Goal: Task Accomplishment & Management: Use online tool/utility

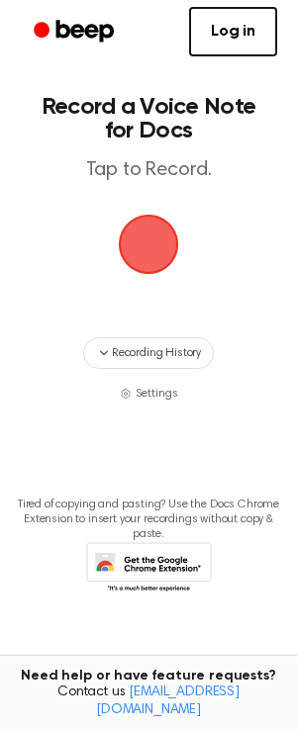
click at [162, 240] on span "button" at bounding box center [148, 244] width 55 height 55
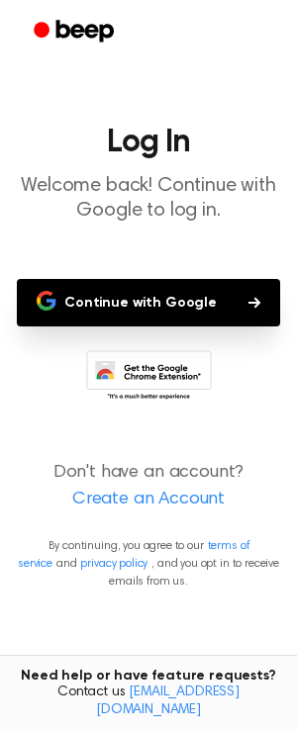
click at [141, 308] on button "Continue with Google" at bounding box center [148, 302] width 263 height 47
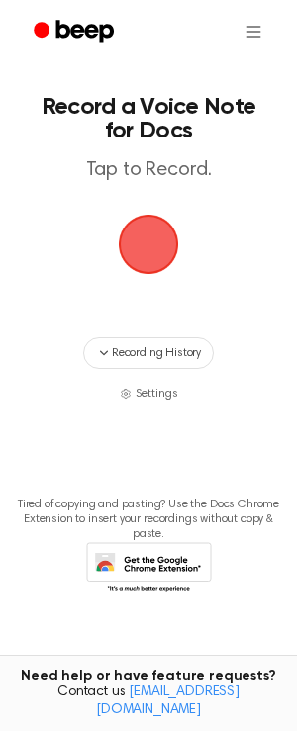
click at [157, 252] on span "button" at bounding box center [148, 244] width 55 height 55
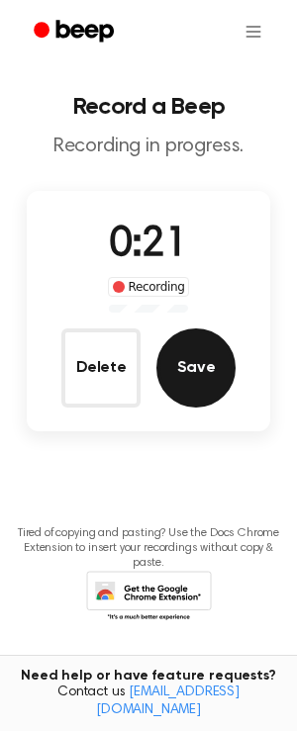
click at [216, 377] on button "Save" at bounding box center [195, 368] width 79 height 79
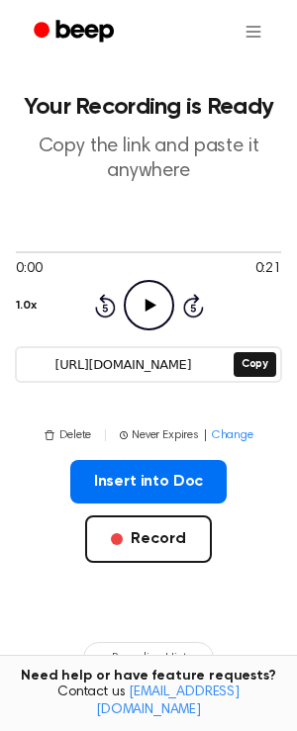
drag, startPoint x: 158, startPoint y: 478, endPoint x: -496, endPoint y: 428, distance: 655.9
click at [0, 428] on html "Your Recording is Ready Copy the link and paste it anywhere 0:00 0:21 1.0x Rewi…" at bounding box center [148, 510] width 297 height 1020
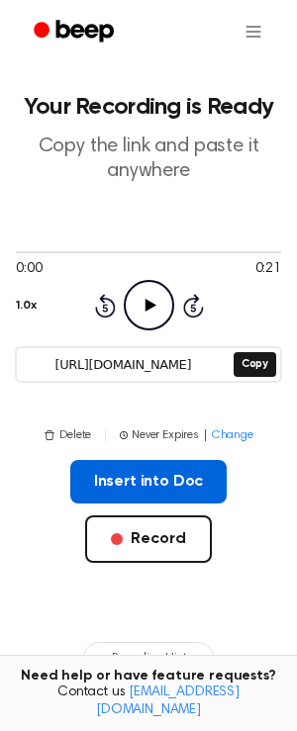
click at [152, 464] on button "Insert into Doc" at bounding box center [148, 482] width 157 height 44
click at [150, 487] on button "Insert into Doc" at bounding box center [148, 482] width 157 height 44
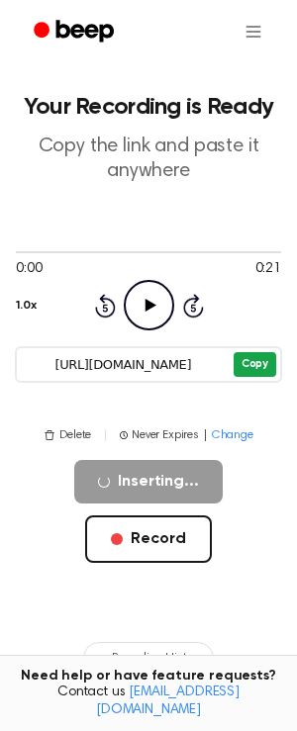
click at [254, 365] on button "Copy" at bounding box center [255, 364] width 43 height 25
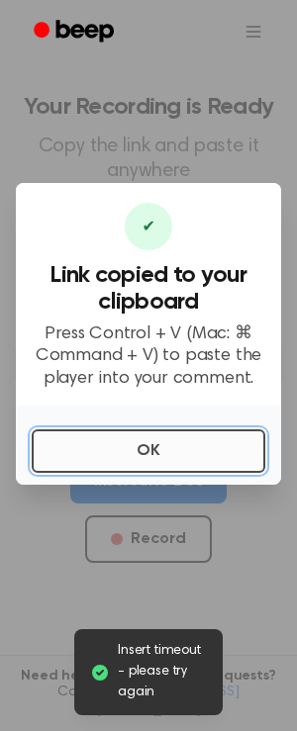
click at [110, 470] on button "OK" at bounding box center [149, 451] width 234 height 44
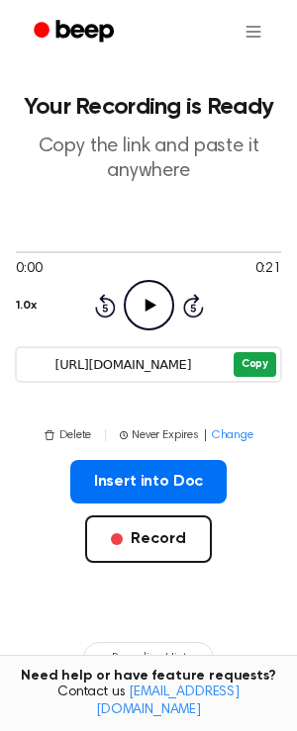
click at [255, 361] on button "Copy" at bounding box center [255, 364] width 43 height 25
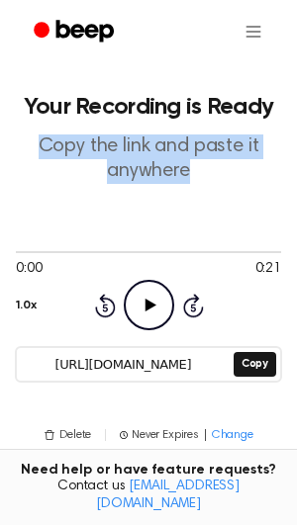
drag, startPoint x: 228, startPoint y: 230, endPoint x: 494, endPoint y: 112, distance: 291.1
click at [296, 112] on html "Your Recording is Ready Copy the link and paste it anywhere 0:00 0:21 1.0x Rewi…" at bounding box center [148, 510] width 297 height 1020
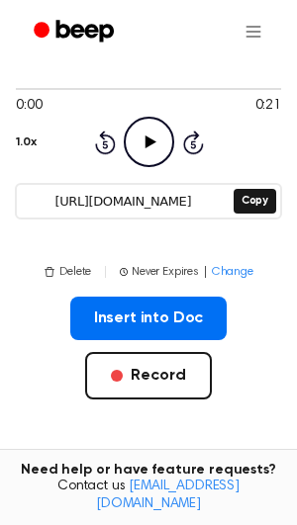
scroll to position [166, 0]
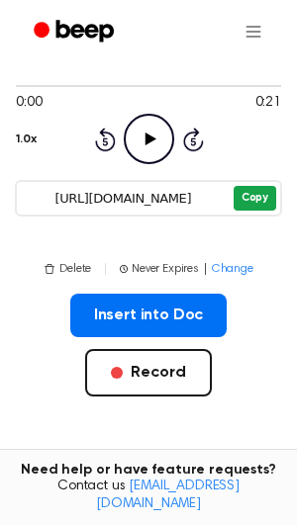
click at [248, 194] on button "Copy" at bounding box center [255, 198] width 43 height 25
click at [254, 33] on html "Your Recording is Ready Copy the link and paste it anywhere 0:00 0:21 1.0x Rewi…" at bounding box center [148, 344] width 297 height 1020
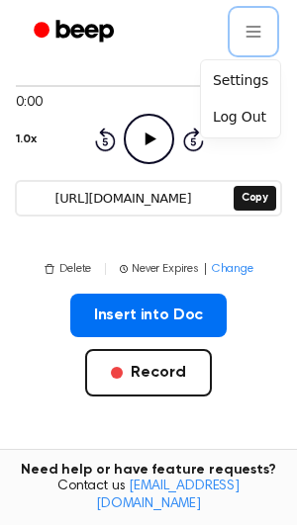
click at [80, 302] on html "Your Recording is Ready Copy the link and paste it anywhere 0:00 0:21 1.0x Rewi…" at bounding box center [148, 344] width 297 height 1020
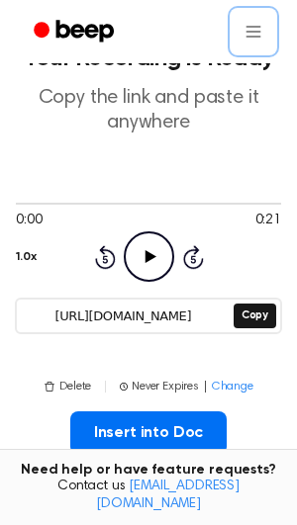
scroll to position [0, 0]
